Goal: Task Accomplishment & Management: Manage account settings

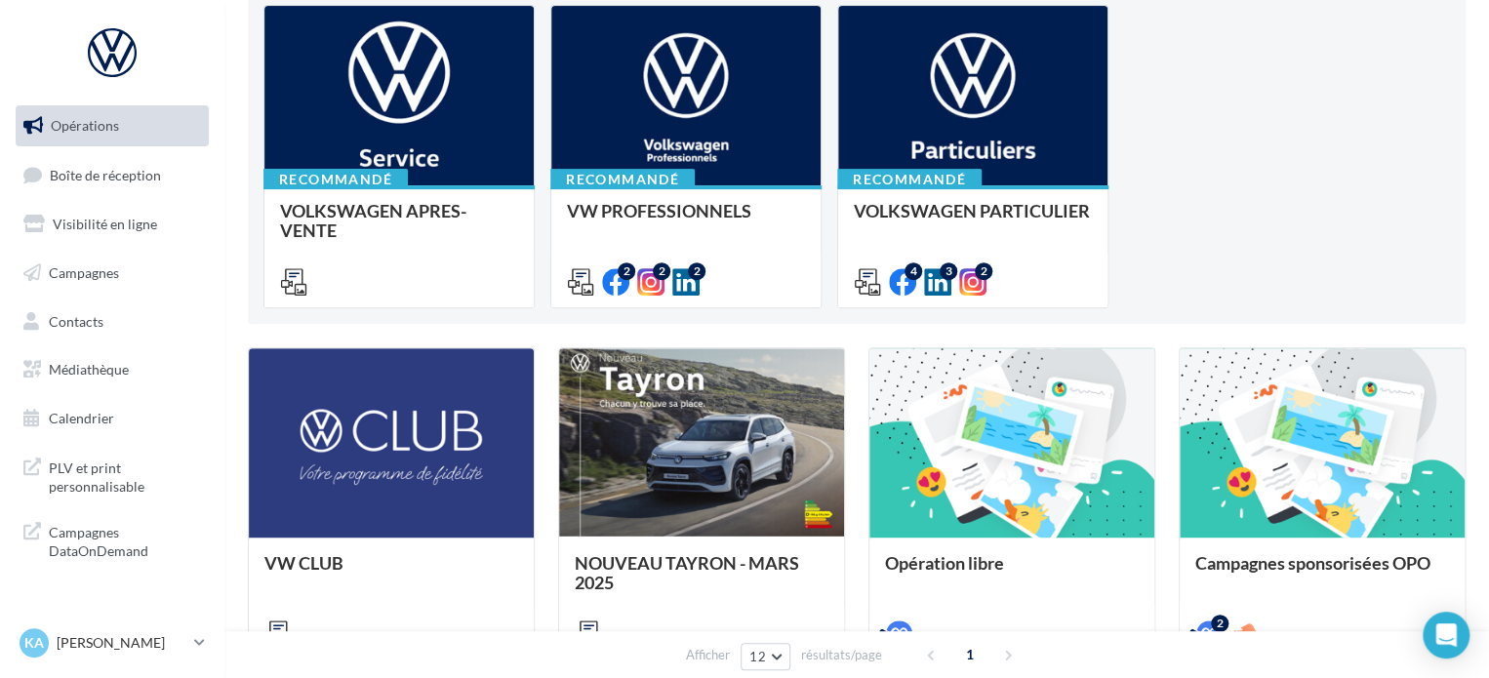
scroll to position [488, 0]
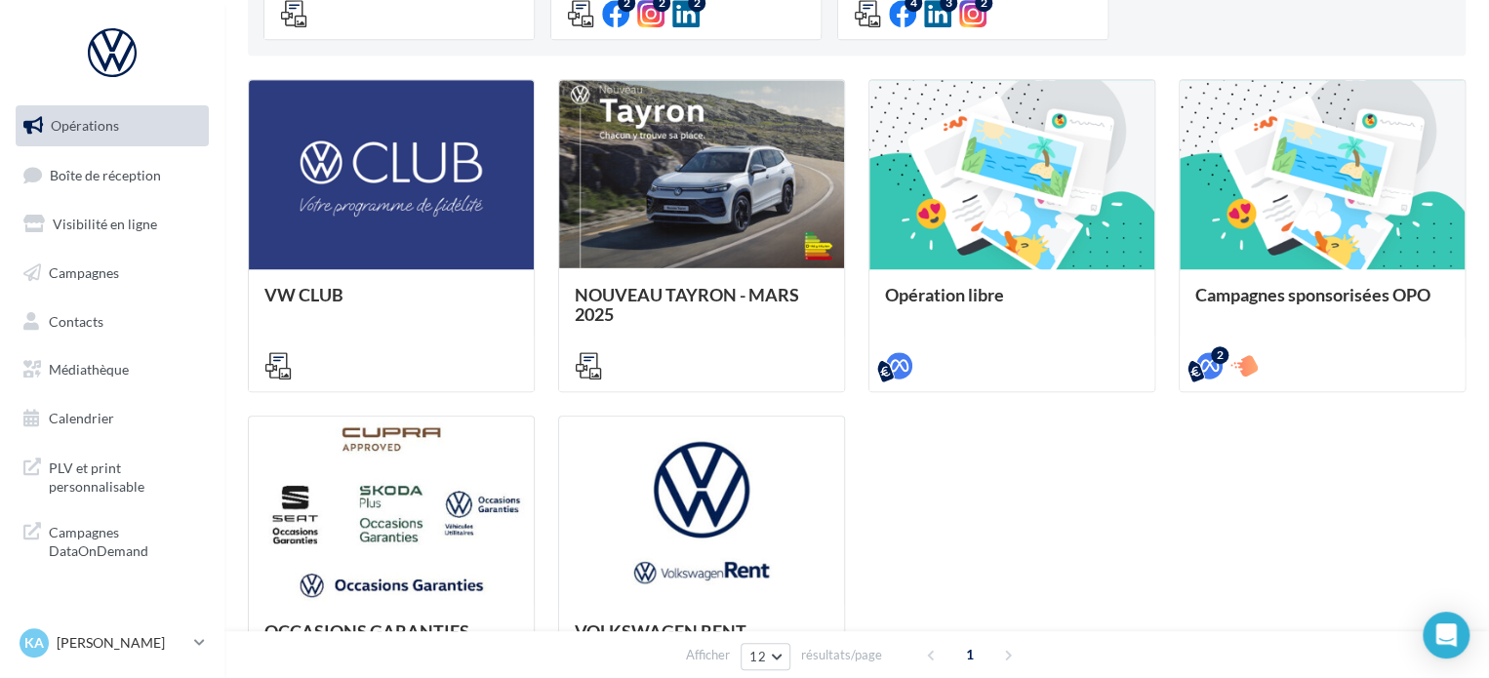
click at [123, 197] on ul "Opérations Boîte de réception Visibilité en ligne Campagnes Contacts Médiathèqu…" at bounding box center [112, 272] width 209 height 349
click at [156, 159] on link "Boîte de réception" at bounding box center [112, 175] width 201 height 42
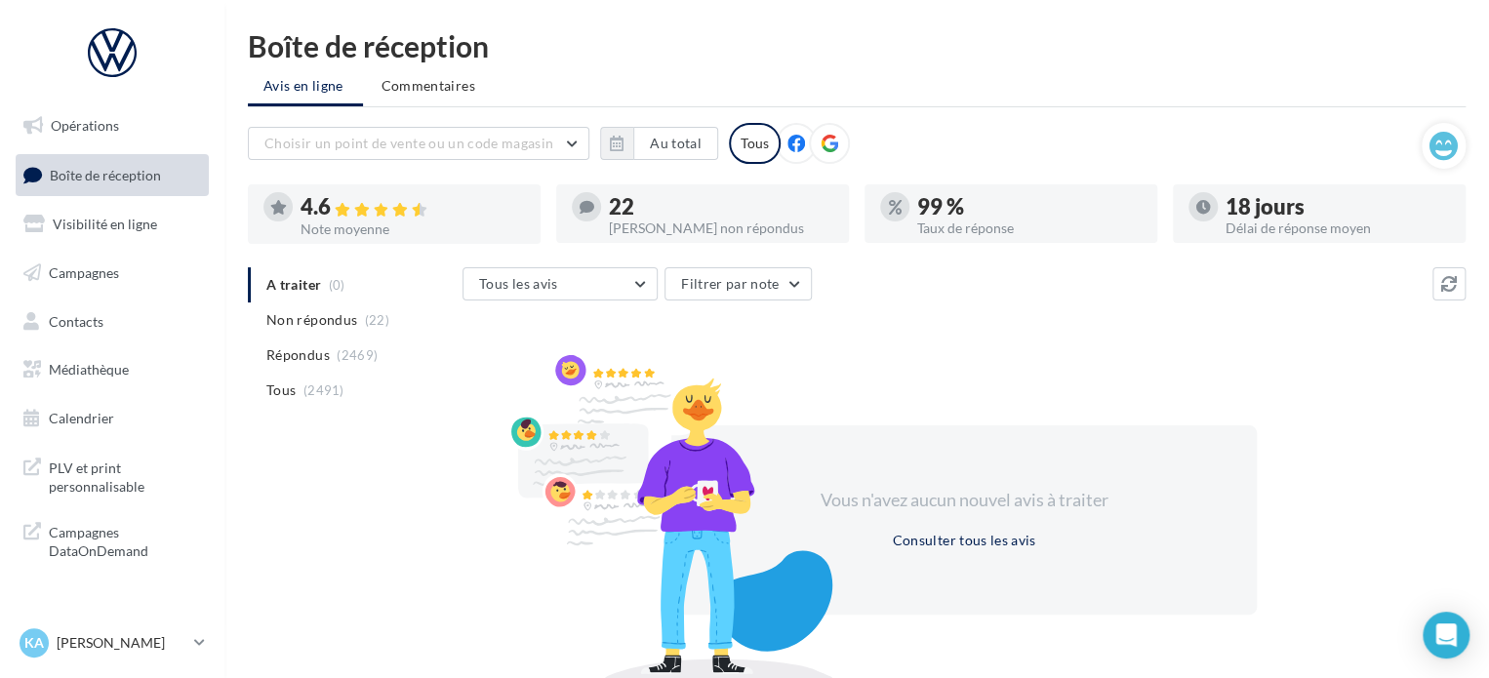
click at [345, 319] on span "Non répondus" at bounding box center [311, 320] width 91 height 20
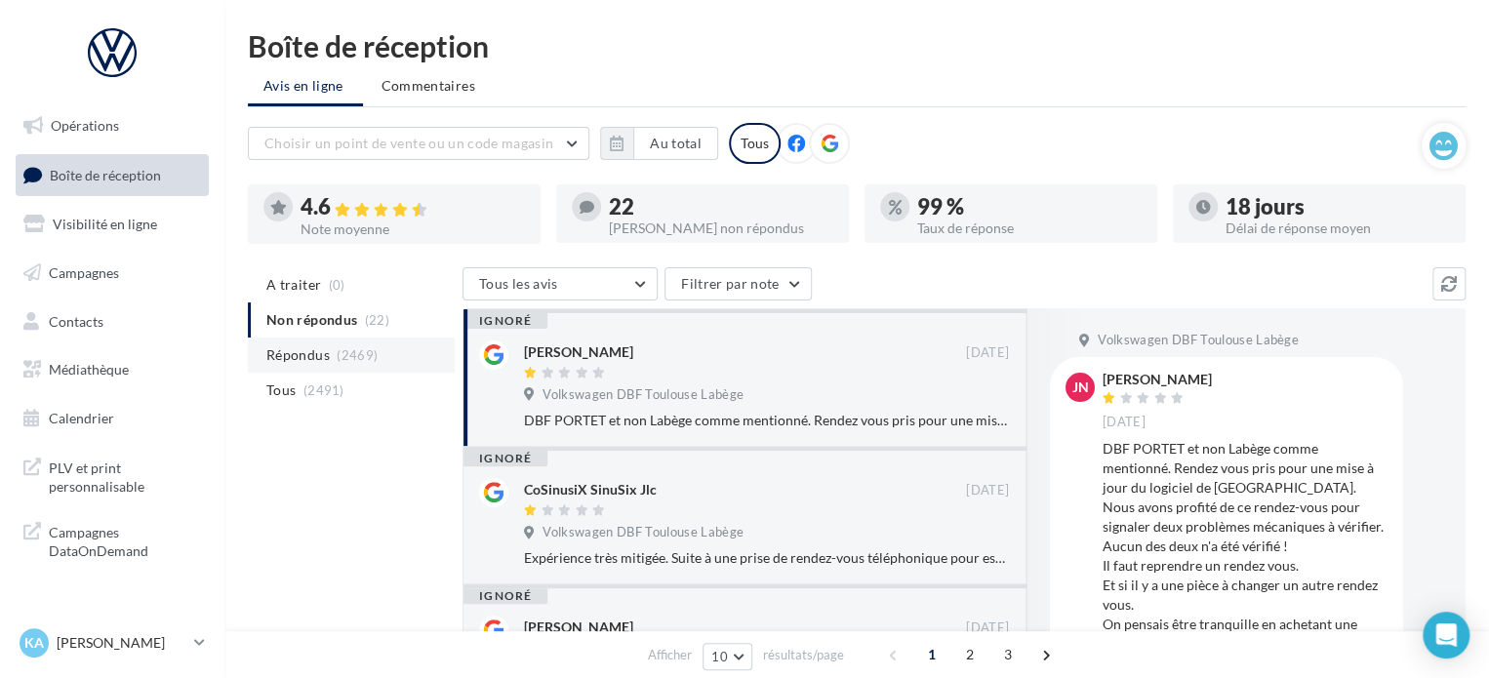
click at [313, 345] on span "Répondus" at bounding box center [297, 355] width 63 height 20
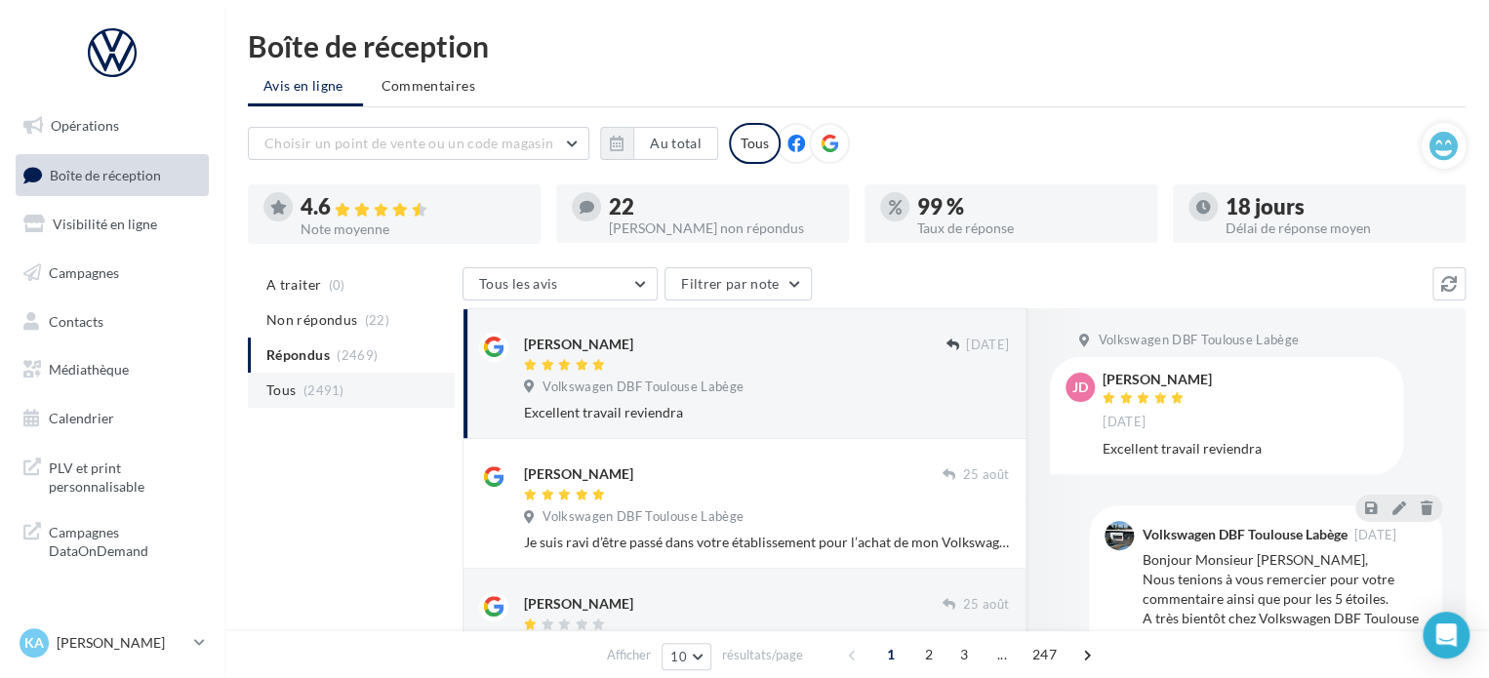
click at [320, 382] on li "Tous (2491)" at bounding box center [351, 390] width 207 height 35
click at [270, 295] on li "A traiter (0)" at bounding box center [351, 284] width 207 height 35
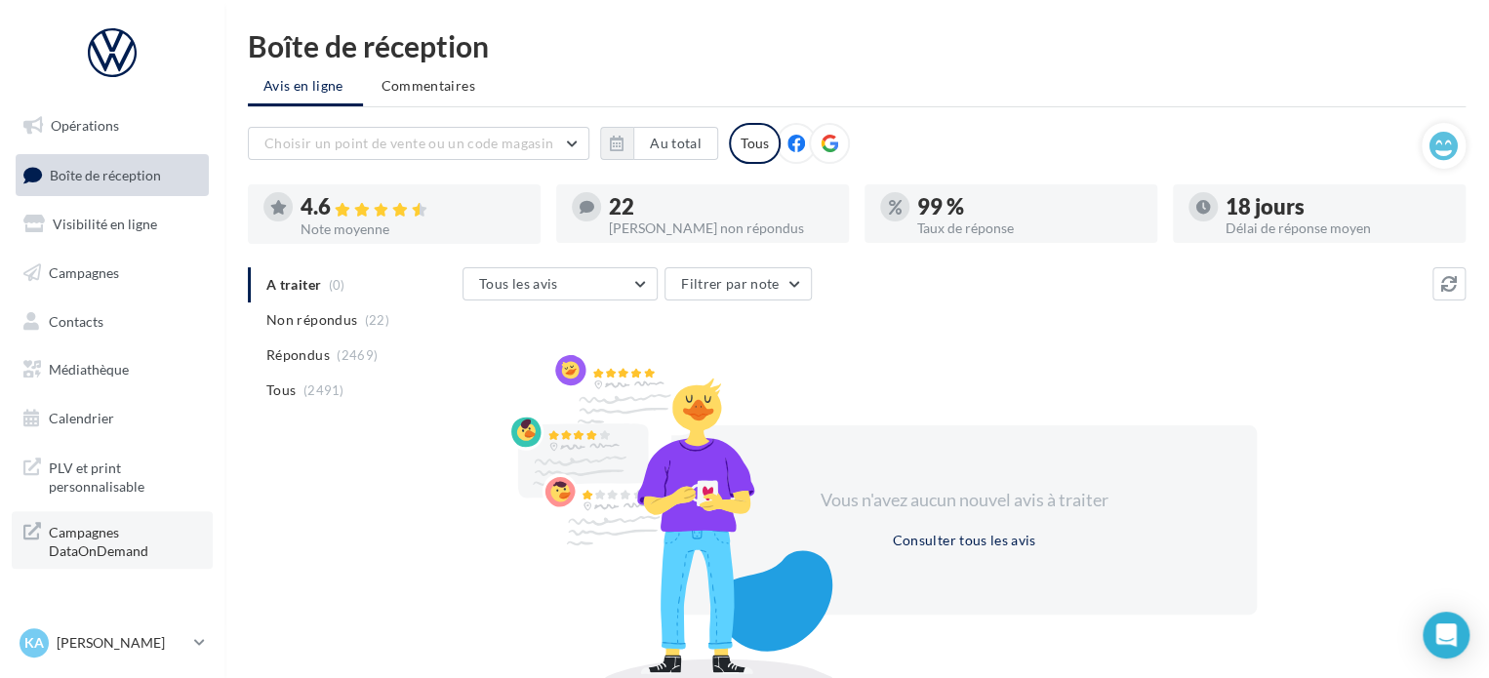
scroll to position [90, 0]
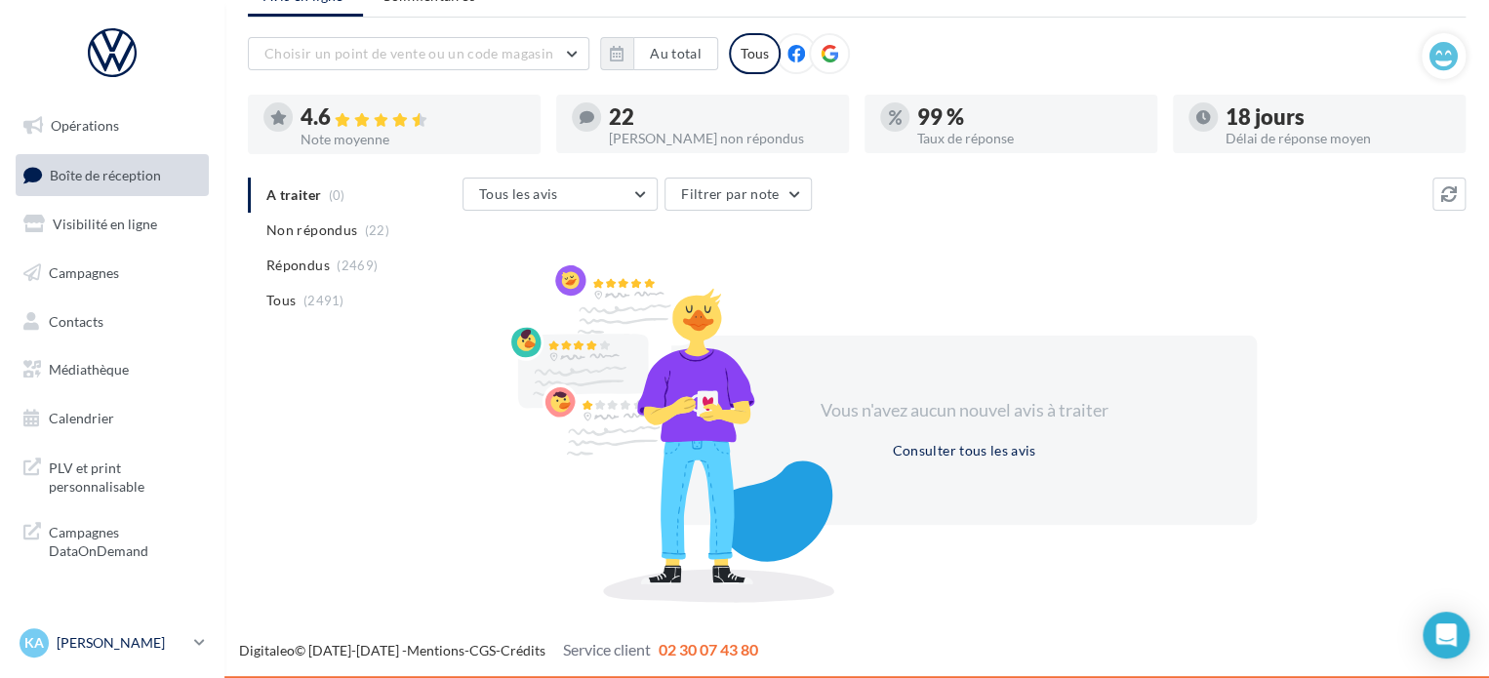
click at [203, 636] on icon at bounding box center [199, 642] width 11 height 17
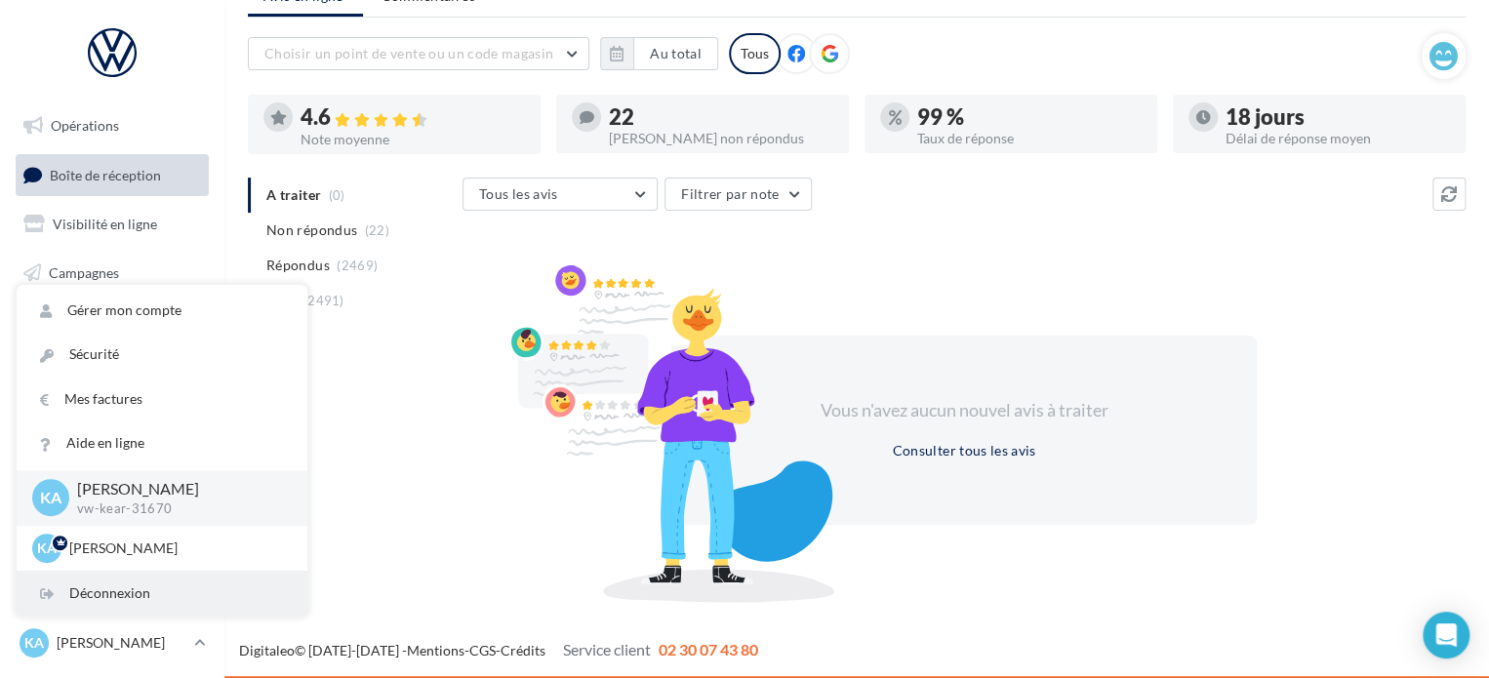
click at [117, 588] on div "Déconnexion" at bounding box center [162, 594] width 291 height 44
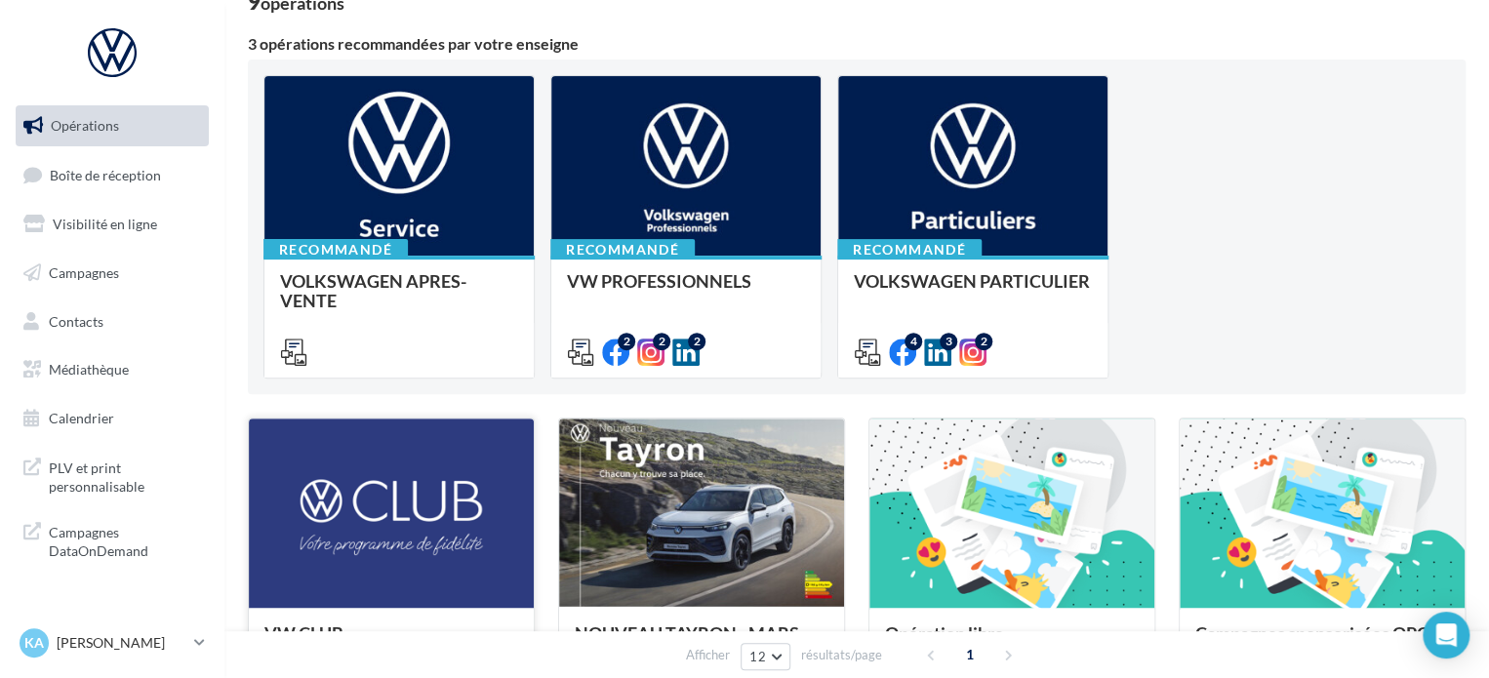
scroll to position [293, 0]
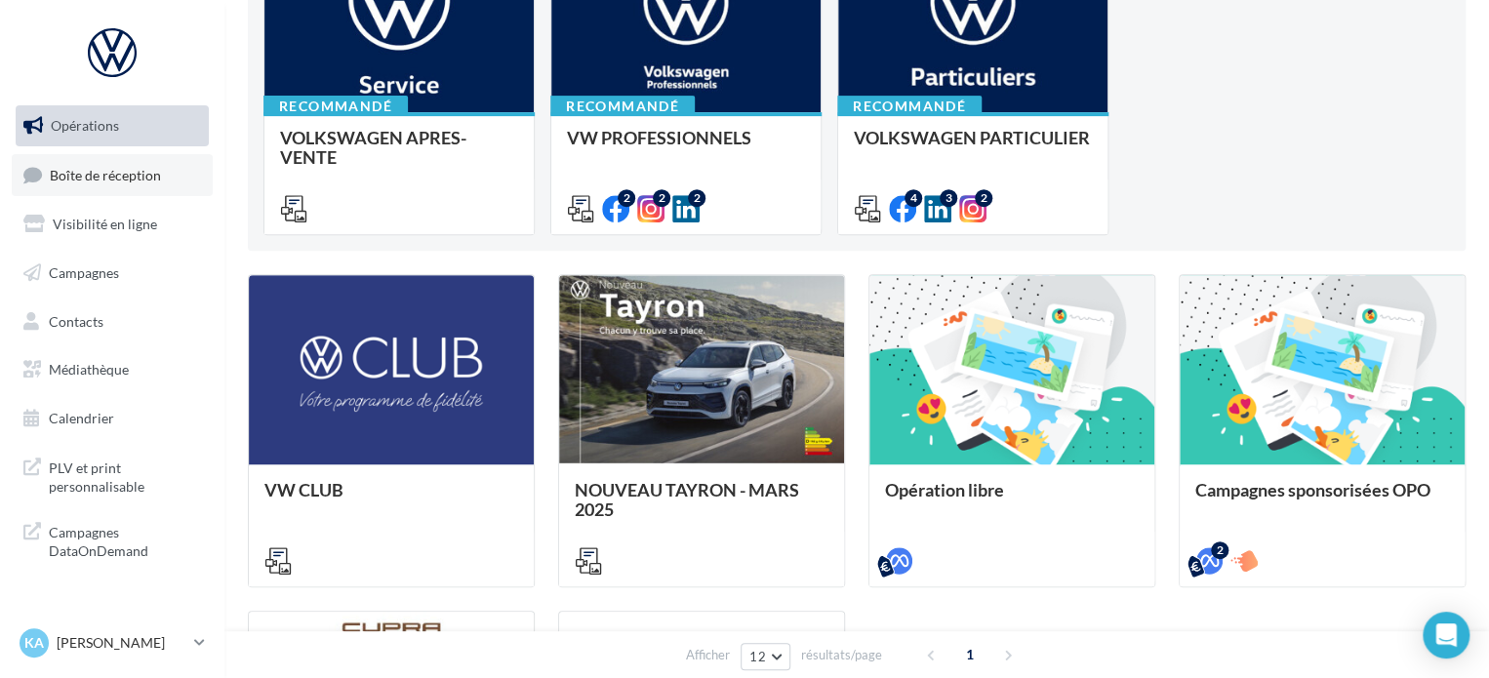
click at [97, 181] on span "Boîte de réception" at bounding box center [105, 174] width 111 height 17
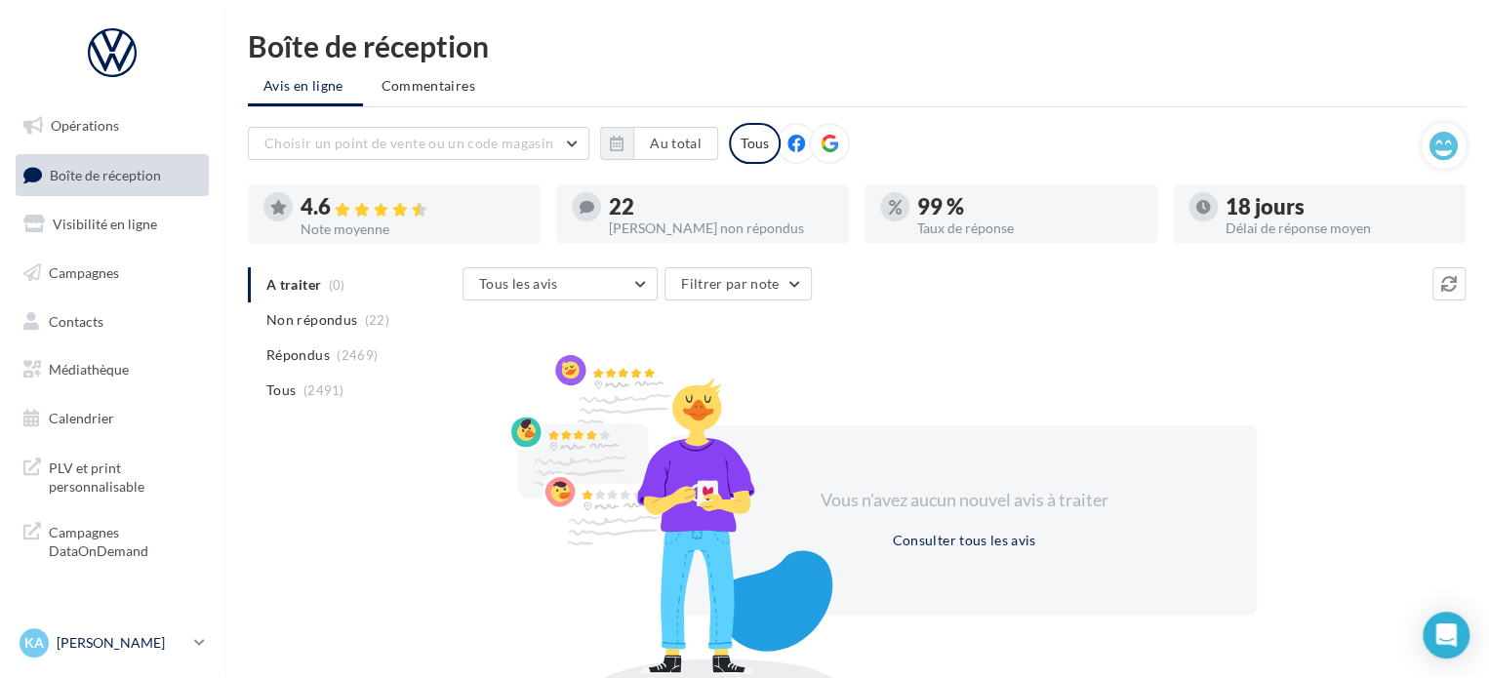
click at [189, 631] on link "KA Kevin AROULE vw-kear-31670" at bounding box center [112, 643] width 193 height 37
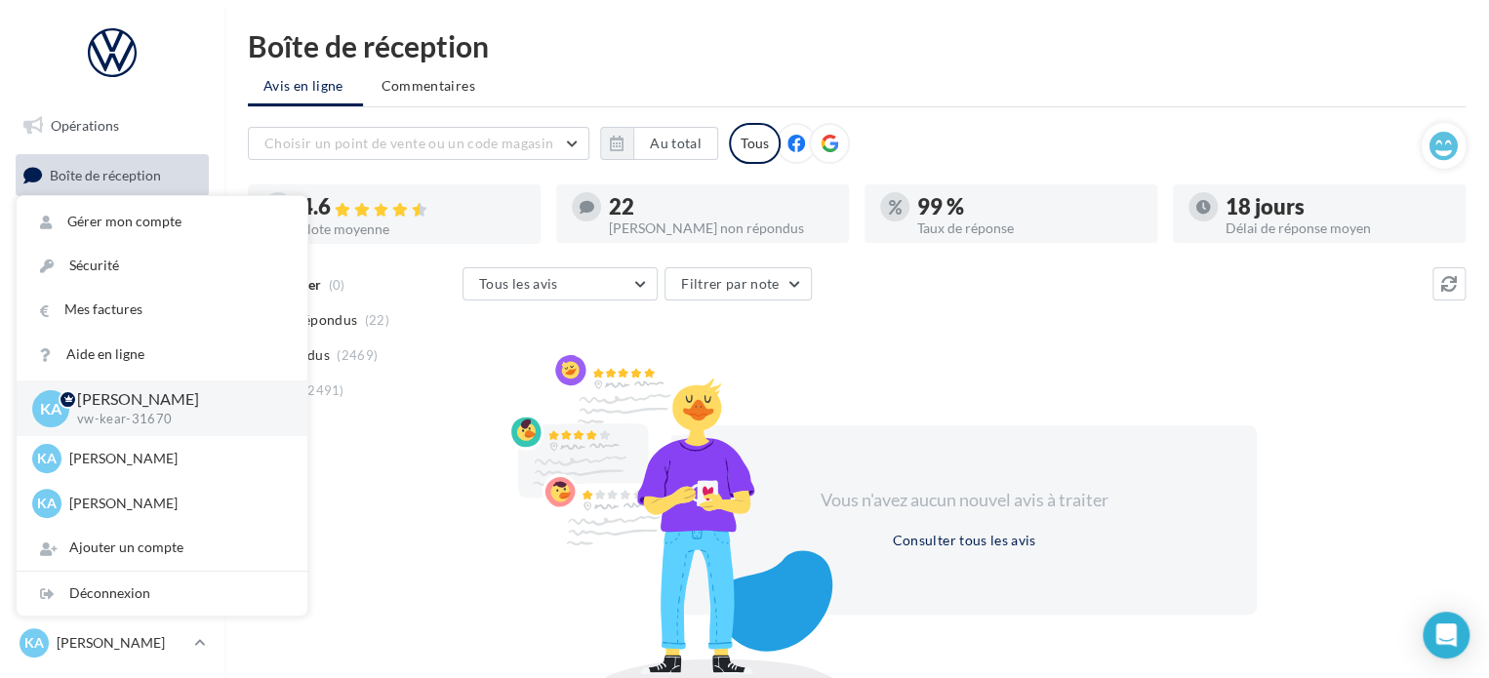
click at [407, 488] on div "A traiter (0) Non répondus (22) Répondus (2469) Tous (2491) Tous les avis Tous …" at bounding box center [857, 476] width 1218 height 418
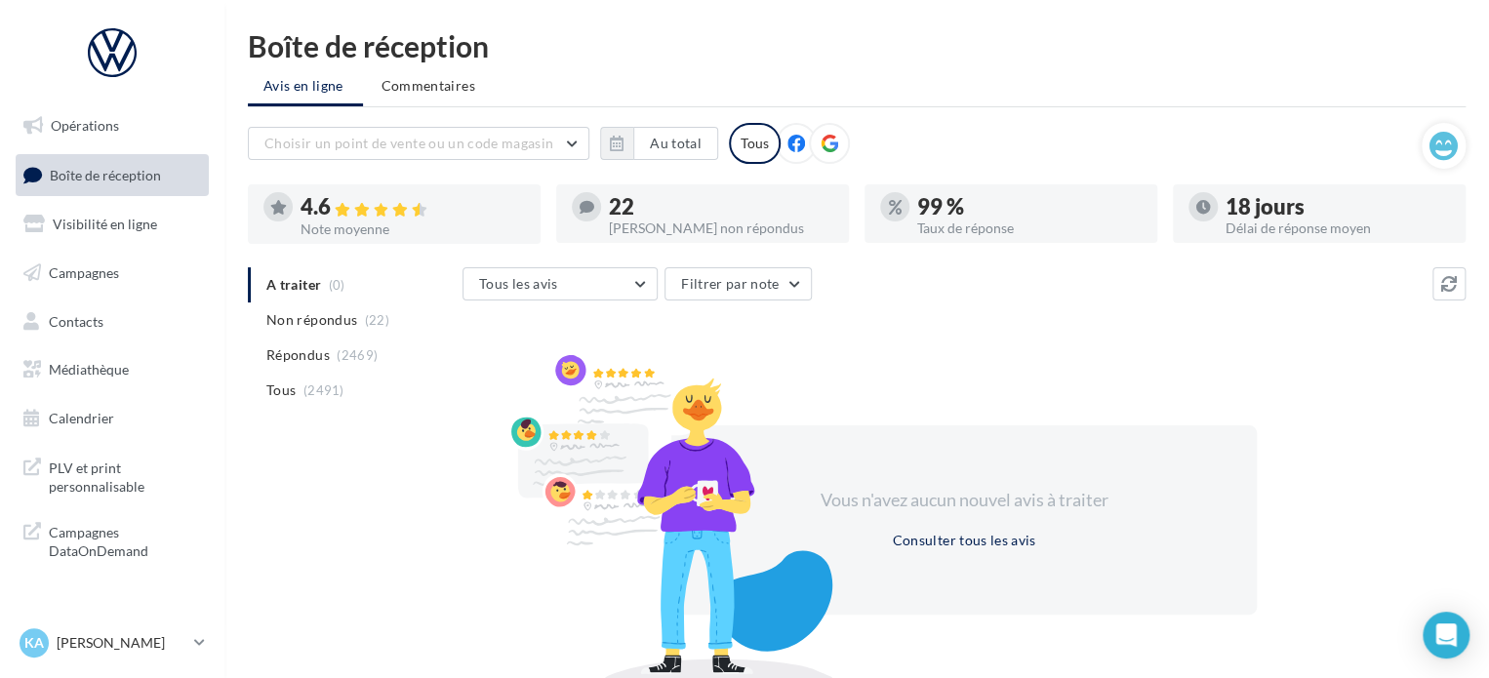
click at [311, 272] on ul "A traiter (0) Non répondus (22) Répondus (2469) Tous (2491)" at bounding box center [351, 337] width 207 height 141
click at [312, 308] on li "Non répondus (22)" at bounding box center [351, 320] width 207 height 35
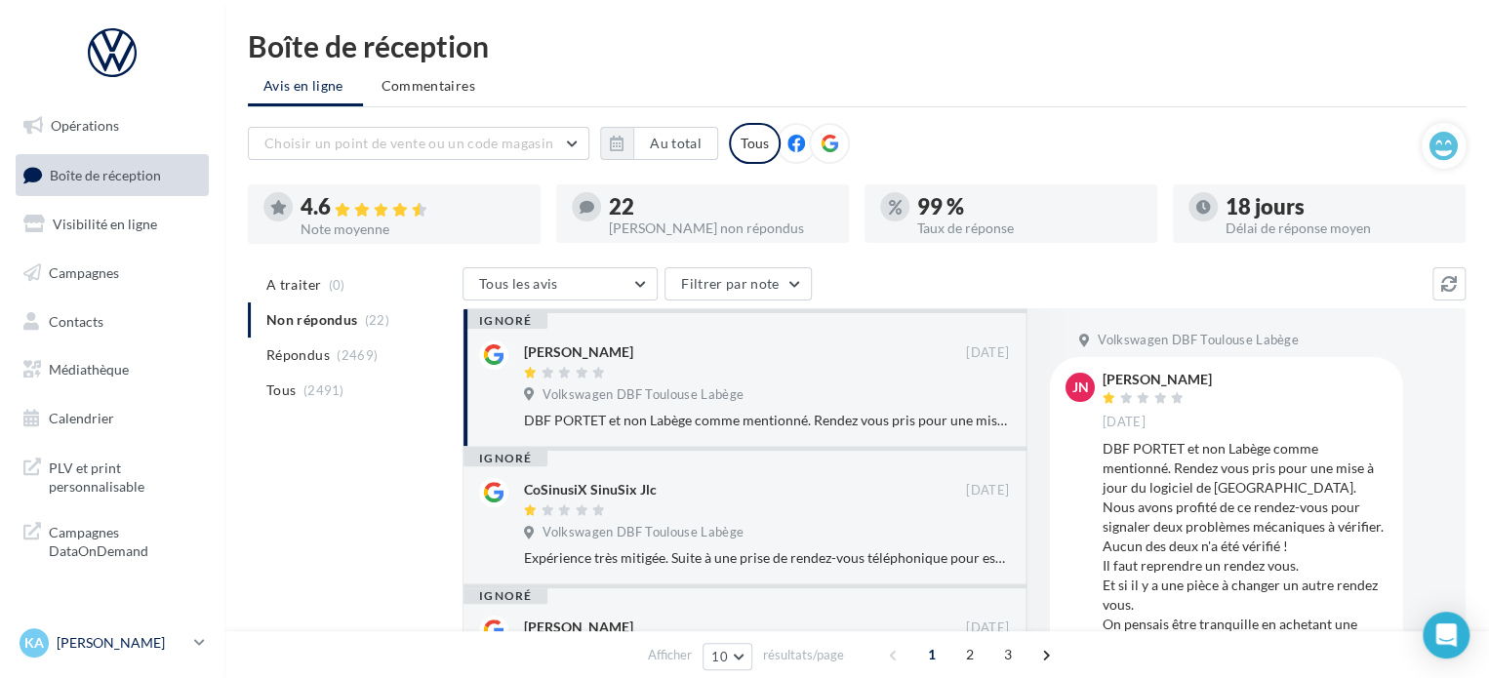
click at [168, 651] on p "[PERSON_NAME]" at bounding box center [122, 643] width 130 height 20
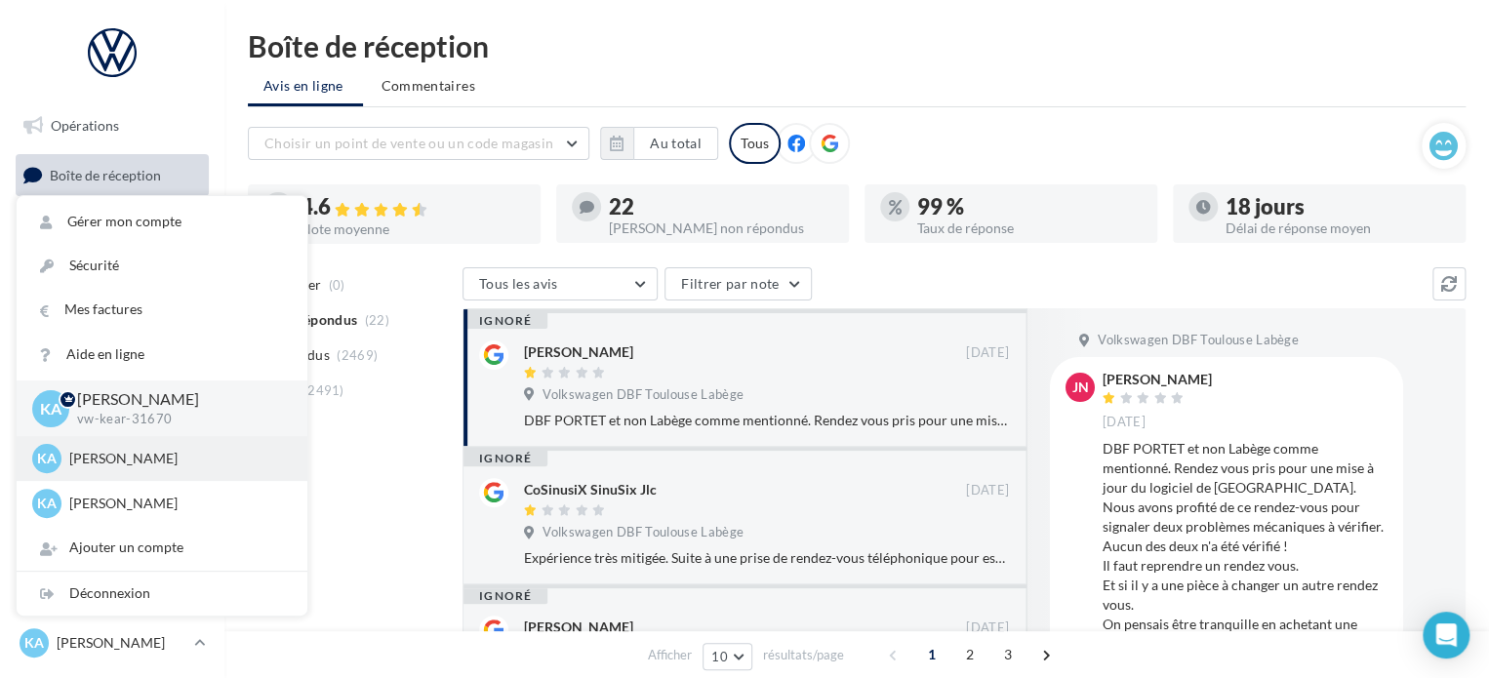
click at [148, 472] on div "KA Kevin AROULE vw-kear-31201" at bounding box center [162, 458] width 260 height 29
